Goal: Contribute content: Contribute content

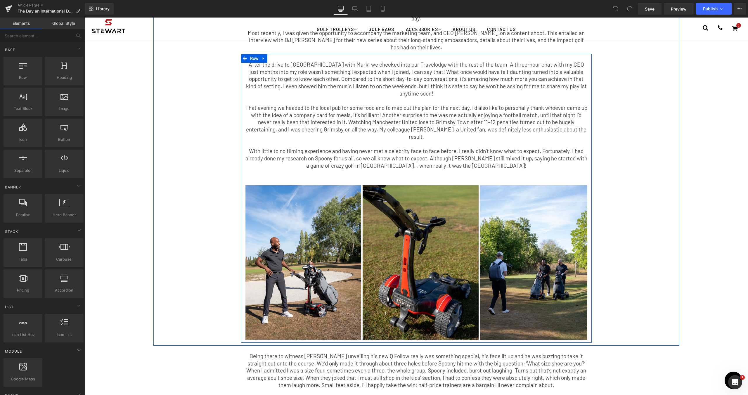
scroll to position [104, 0]
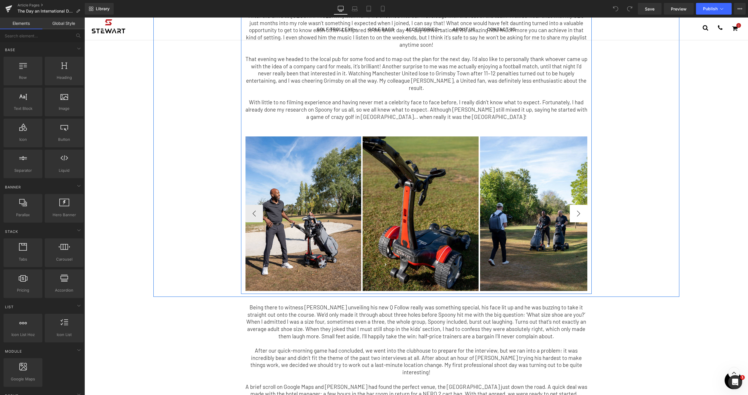
click at [574, 205] on button "›" at bounding box center [579, 214] width 18 height 18
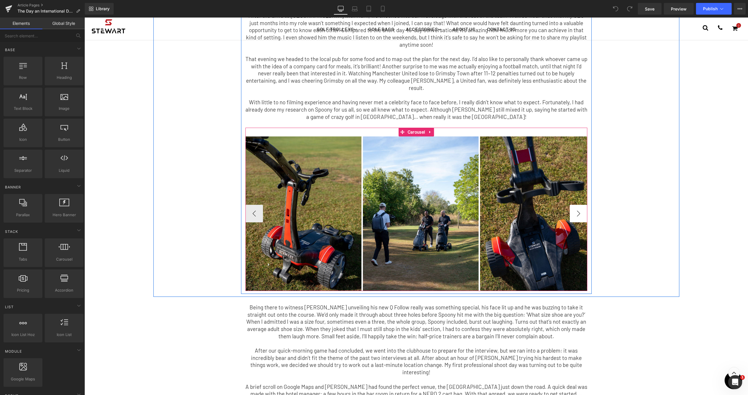
click at [574, 205] on button "›" at bounding box center [579, 214] width 18 height 18
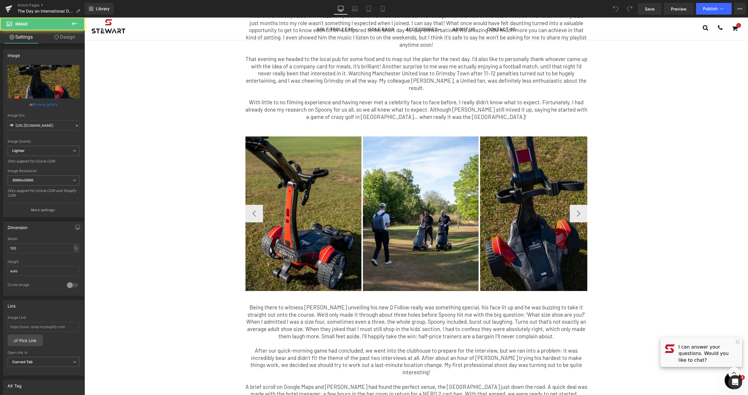
click at [521, 160] on img at bounding box center [538, 213] width 116 height 155
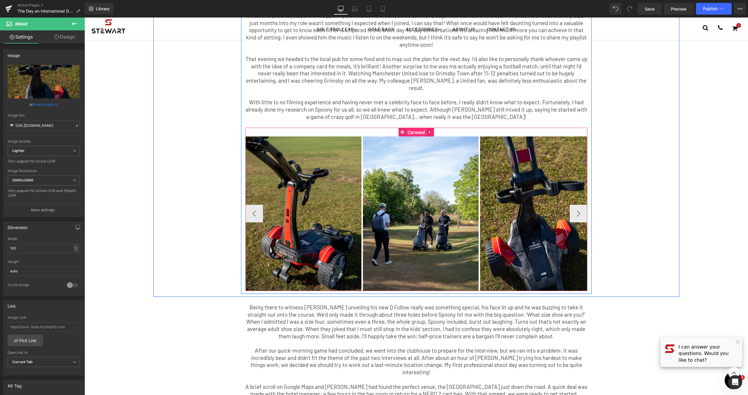
click at [415, 128] on span "Carousel" at bounding box center [416, 132] width 20 height 9
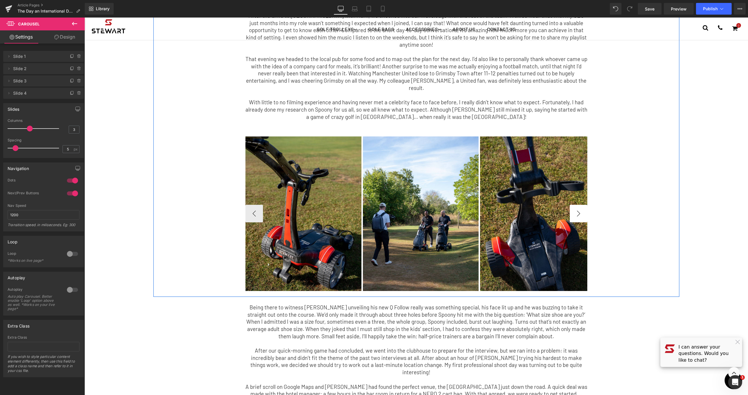
click at [581, 205] on button "›" at bounding box center [579, 214] width 18 height 18
click at [428, 130] on icon at bounding box center [430, 132] width 4 height 4
click at [424, 130] on icon at bounding box center [426, 132] width 4 height 4
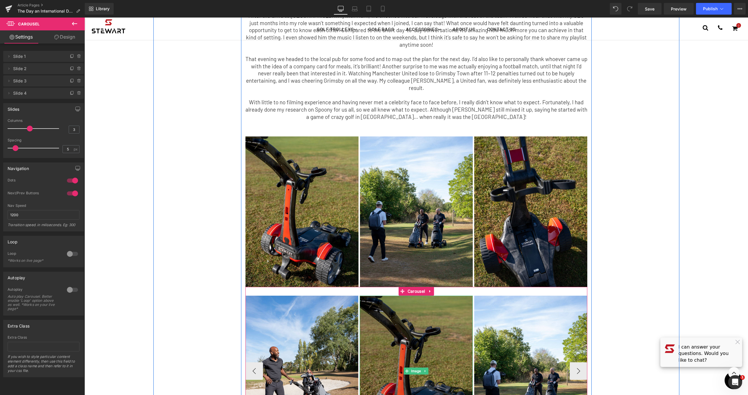
scroll to position [158, 0]
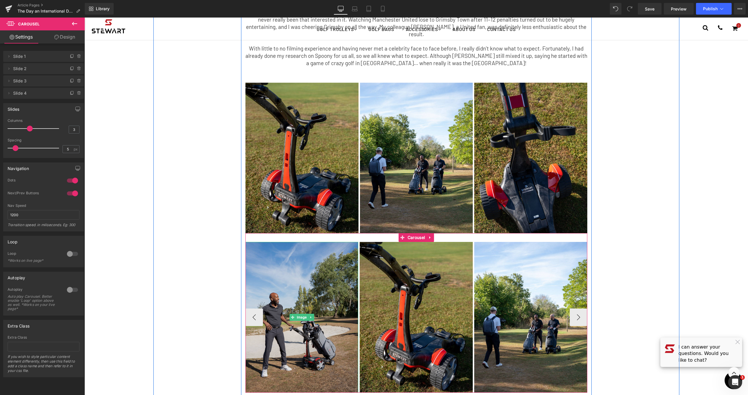
click at [284, 242] on img at bounding box center [301, 317] width 113 height 150
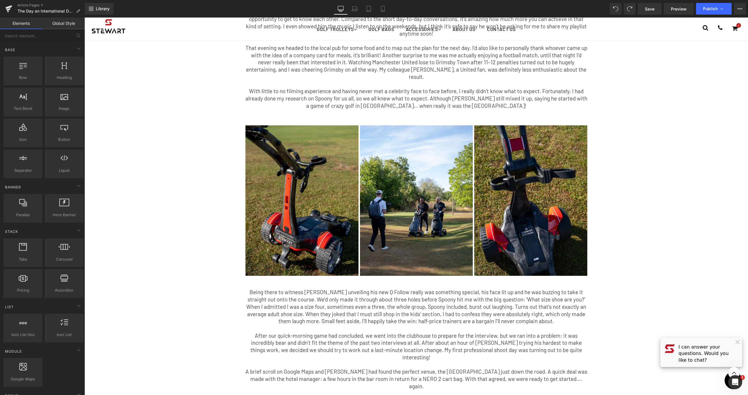
scroll to position [77, 0]
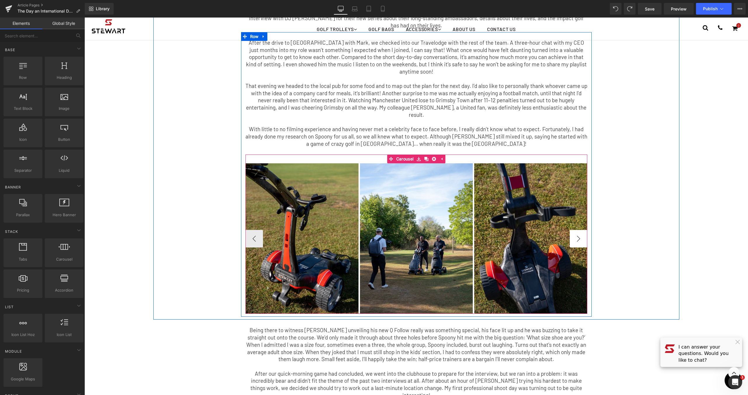
click at [577, 230] on button "›" at bounding box center [579, 239] width 18 height 18
click at [402, 155] on link "Carousel" at bounding box center [413, 159] width 28 height 9
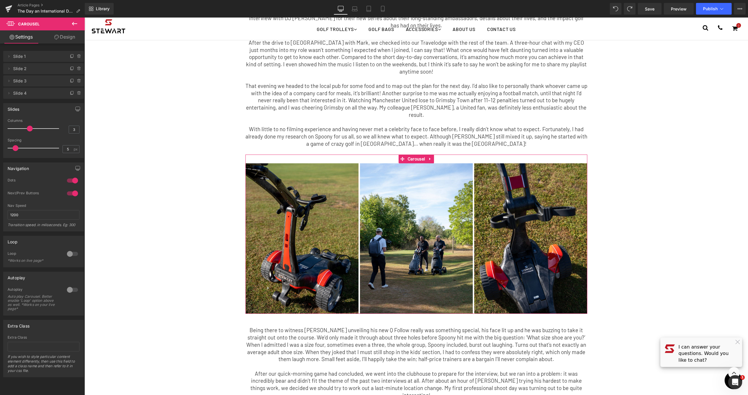
click at [67, 37] on link "Design" at bounding box center [65, 36] width 42 height 13
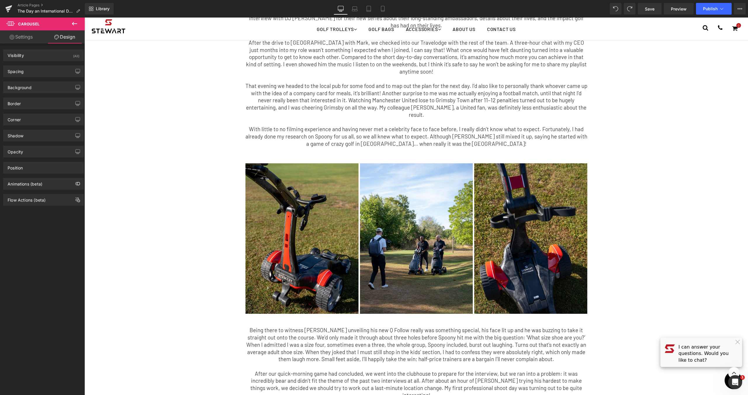
click at [76, 20] on icon at bounding box center [74, 23] width 7 height 7
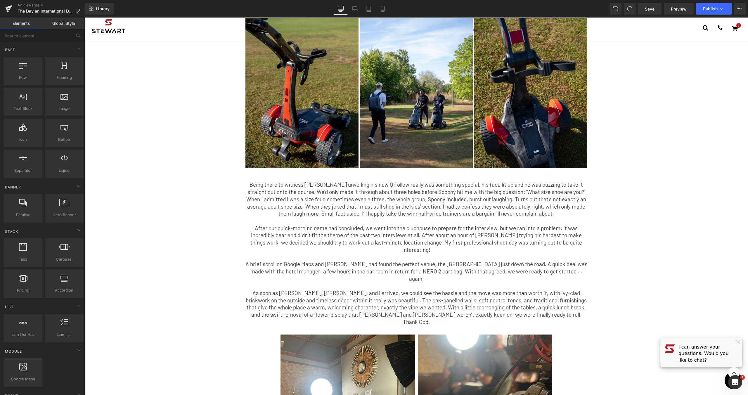
scroll to position [242, 0]
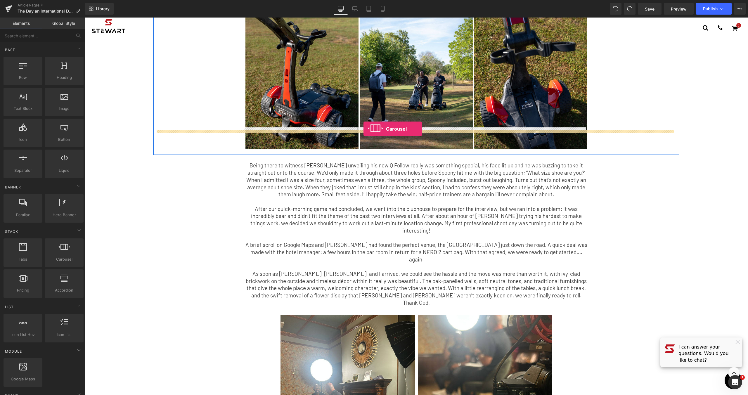
drag, startPoint x: 145, startPoint y: 263, endPoint x: 364, endPoint y: 129, distance: 256.5
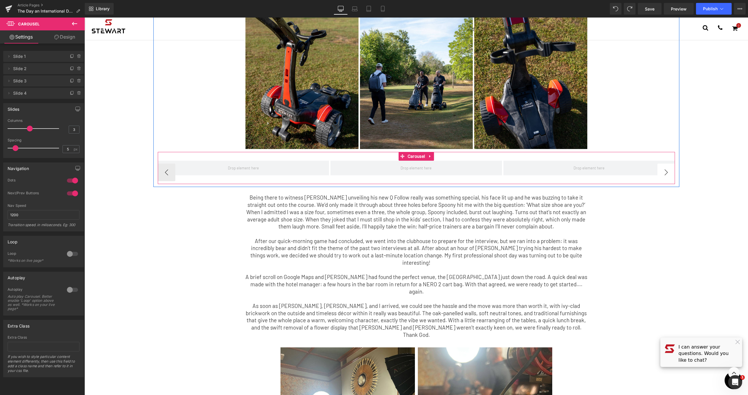
click at [657, 164] on button "›" at bounding box center [666, 173] width 18 height 18
click at [664, 164] on button "›" at bounding box center [666, 173] width 18 height 18
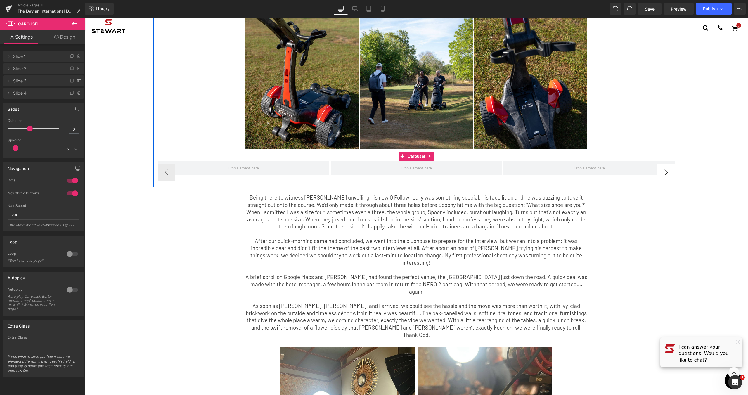
click at [664, 164] on button "›" at bounding box center [666, 173] width 18 height 18
click at [70, 94] on icon at bounding box center [72, 93] width 5 height 5
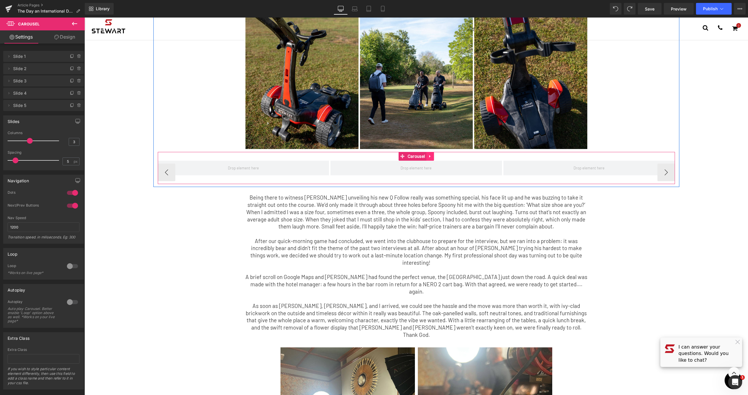
click at [428, 154] on icon at bounding box center [430, 156] width 4 height 4
click at [434, 154] on icon at bounding box center [434, 156] width 4 height 4
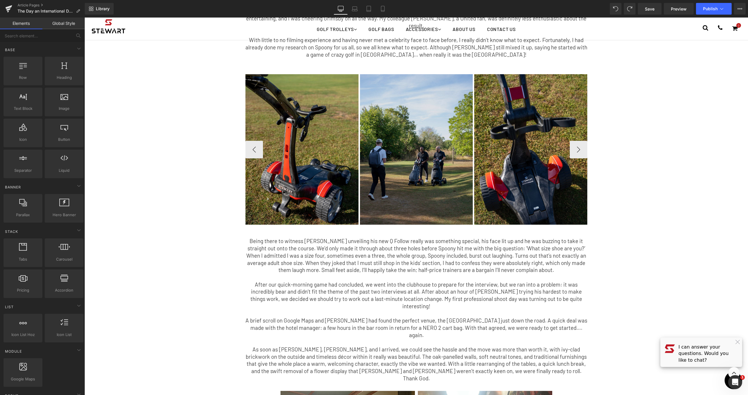
scroll to position [128, 0]
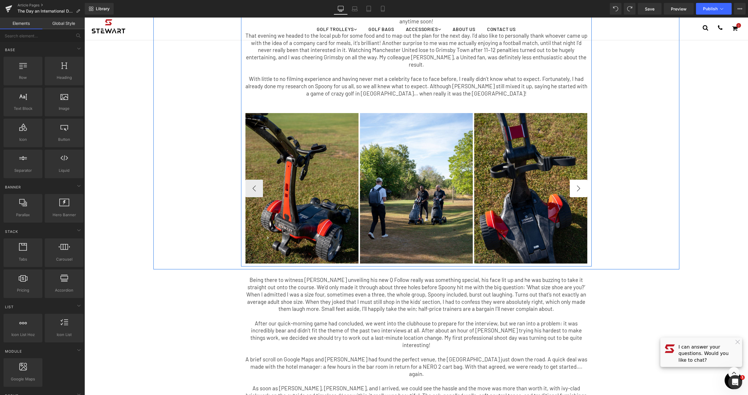
click at [579, 180] on button "›" at bounding box center [579, 189] width 18 height 18
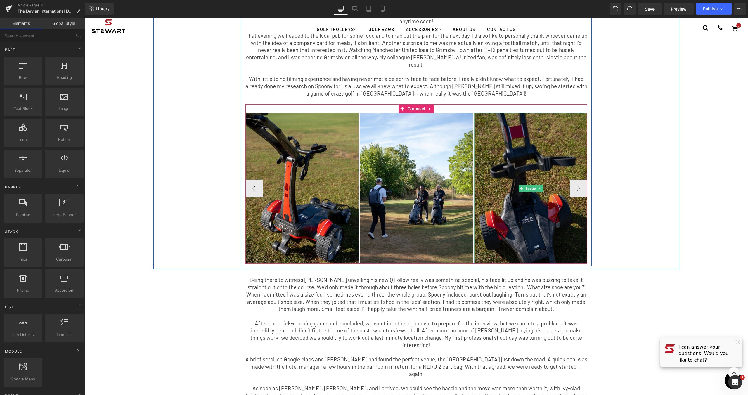
click at [561, 164] on img at bounding box center [530, 188] width 113 height 150
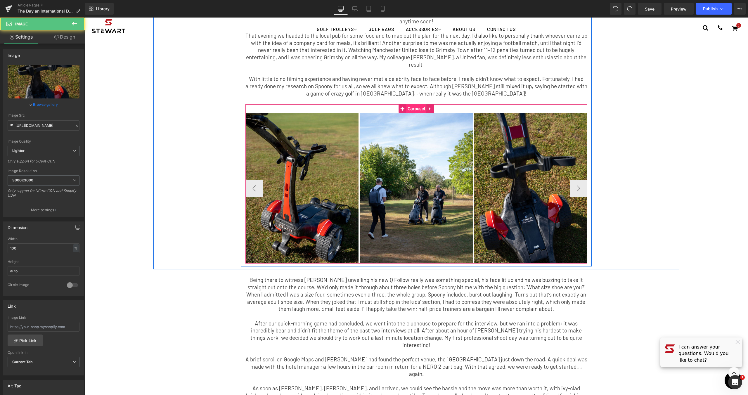
click at [406, 104] on span "Carousel" at bounding box center [416, 108] width 20 height 9
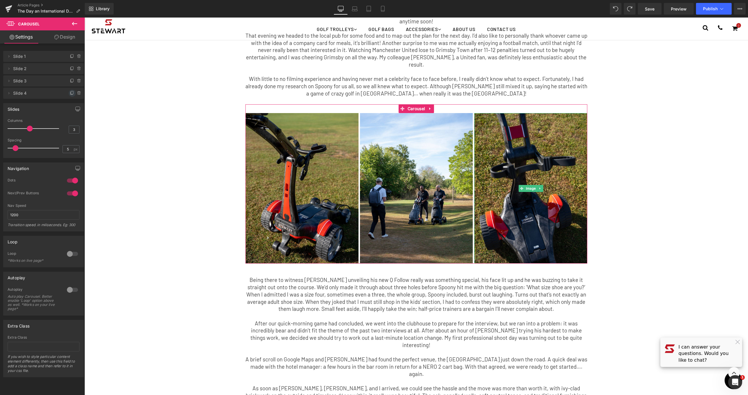
click at [70, 95] on icon at bounding box center [72, 93] width 5 height 5
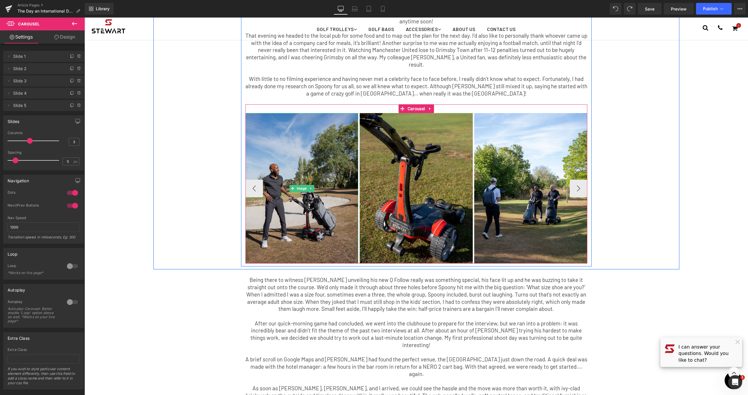
click at [343, 167] on img at bounding box center [301, 188] width 113 height 150
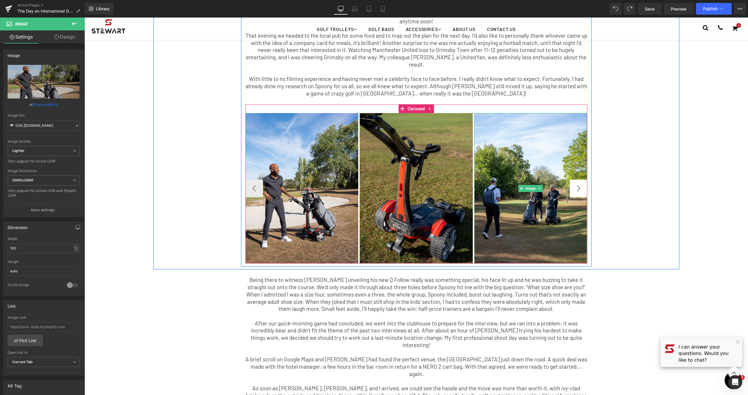
click at [570, 180] on button "›" at bounding box center [579, 189] width 18 height 18
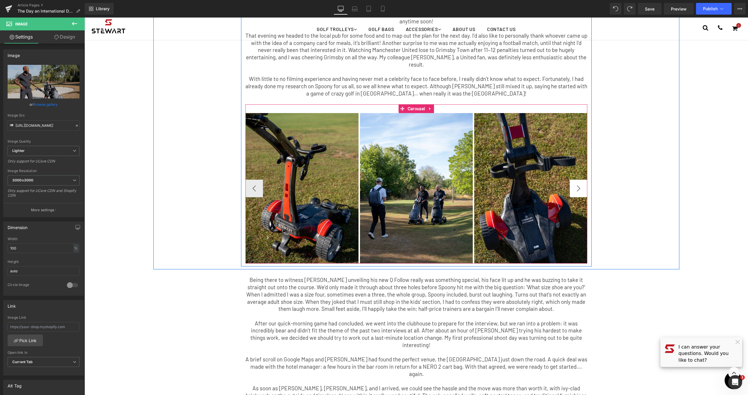
click at [576, 180] on button "›" at bounding box center [579, 189] width 18 height 18
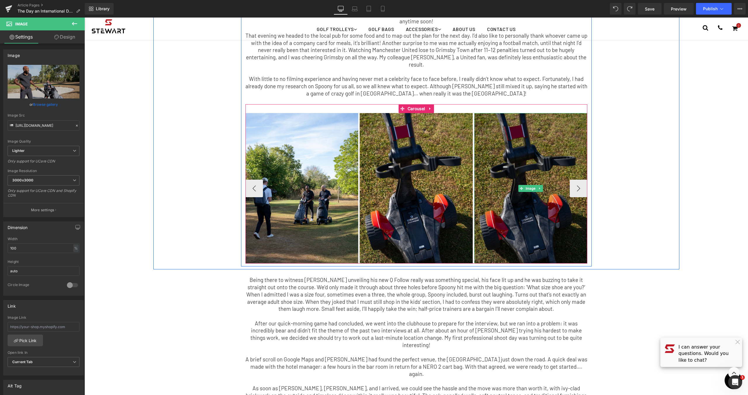
click at [527, 158] on img at bounding box center [530, 188] width 113 height 150
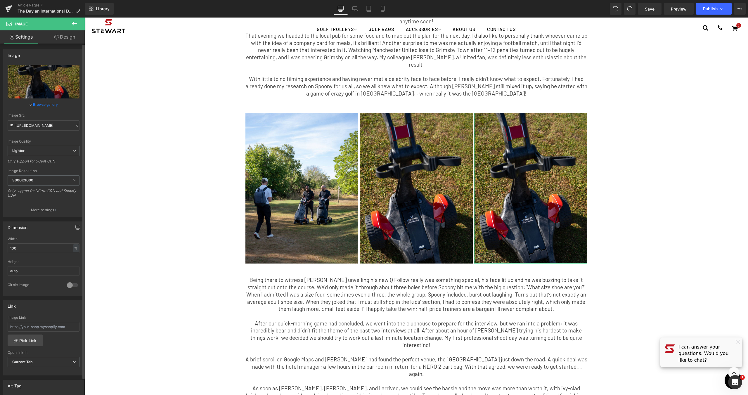
click at [41, 103] on link "Browse gallery" at bounding box center [45, 104] width 25 height 10
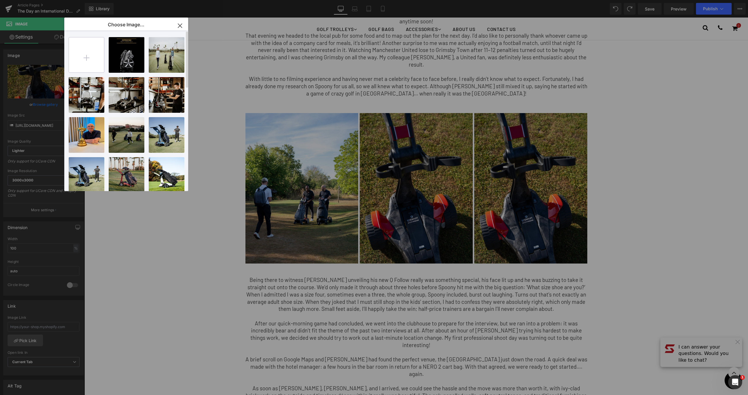
click at [84, 52] on input "file" at bounding box center [86, 54] width 35 height 35
type input "C:\fakepath\yes.jpg"
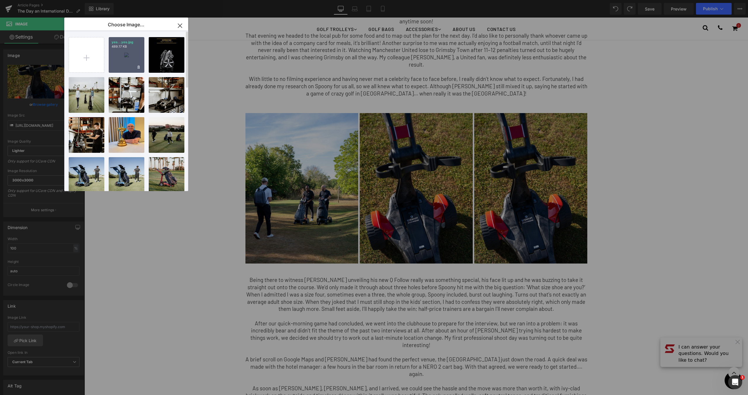
click at [134, 55] on div "yes...yes.jpg 489.17 KB" at bounding box center [127, 55] width 36 height 36
type input "[URL][DOMAIN_NAME]"
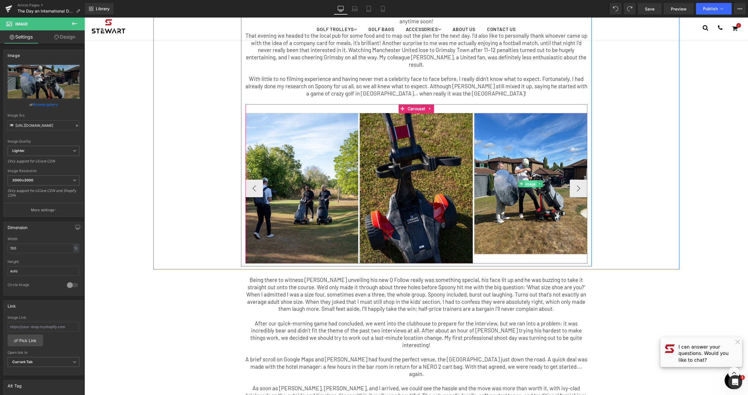
click at [525, 181] on span "Image" at bounding box center [531, 184] width 12 height 7
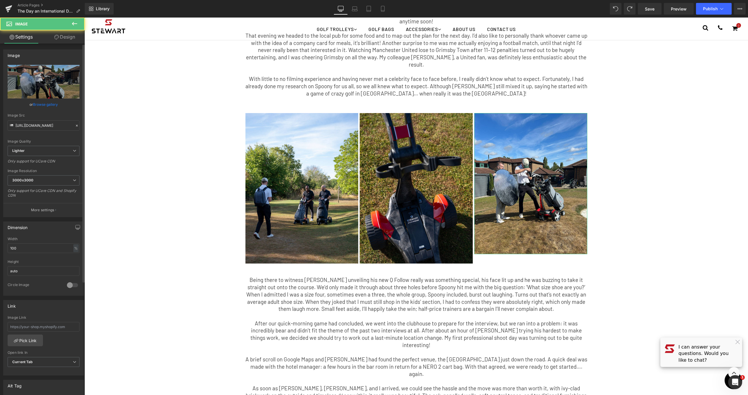
click at [46, 104] on link "Browse gallery" at bounding box center [45, 104] width 25 height 10
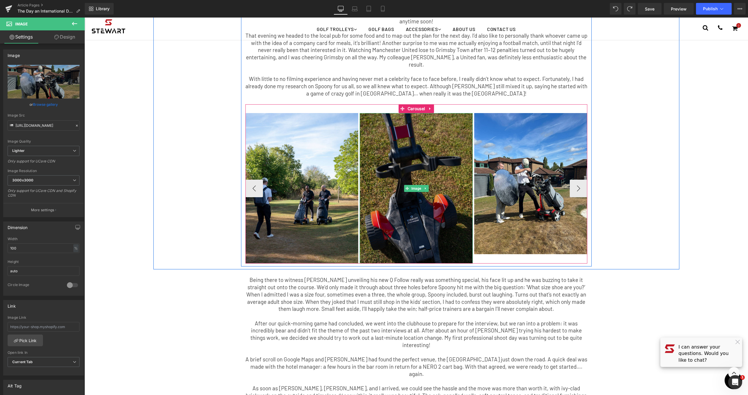
click at [448, 194] on img at bounding box center [416, 188] width 113 height 150
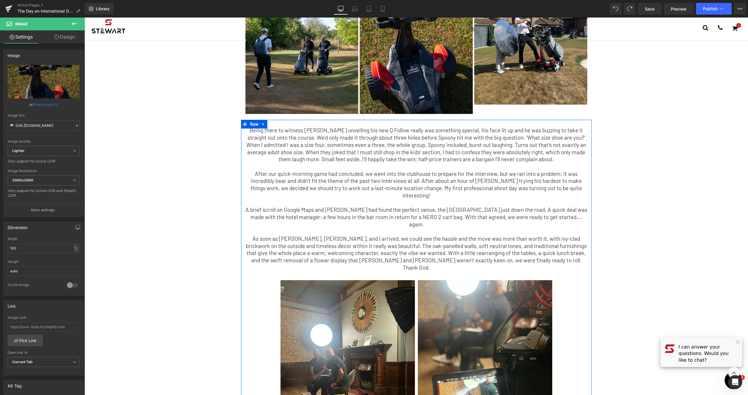
scroll to position [251, 0]
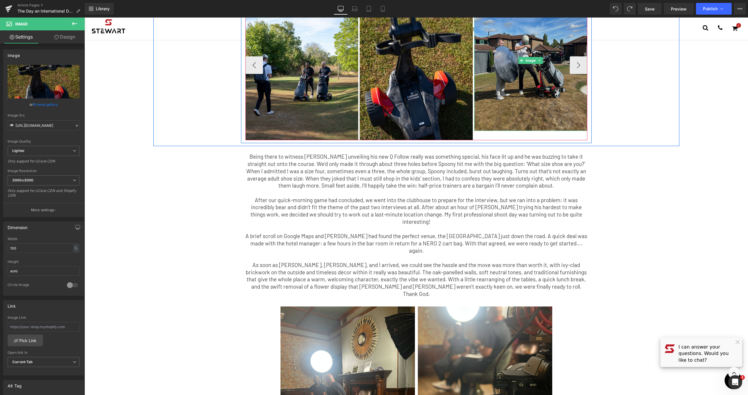
click at [528, 94] on img at bounding box center [530, 60] width 113 height 141
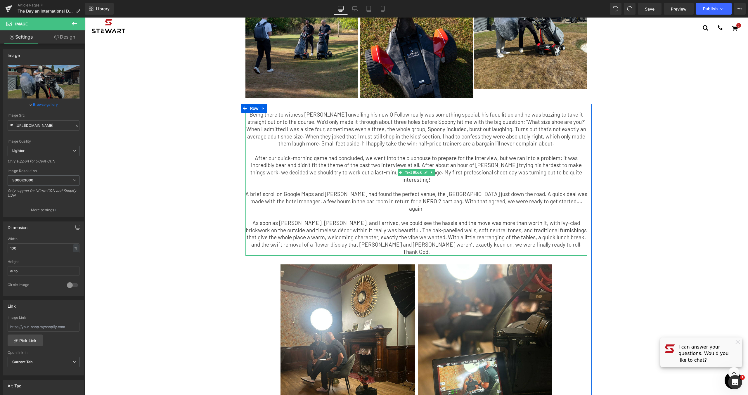
scroll to position [299, 0]
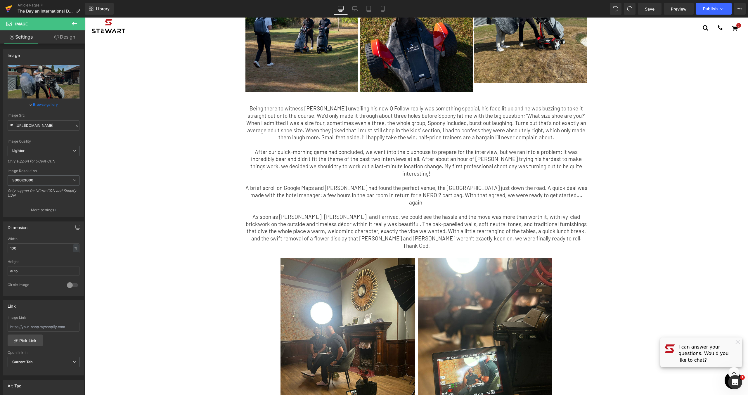
click at [2, 7] on link at bounding box center [9, 9] width 18 height 18
